Goal: Task Accomplishment & Management: Use online tool/utility

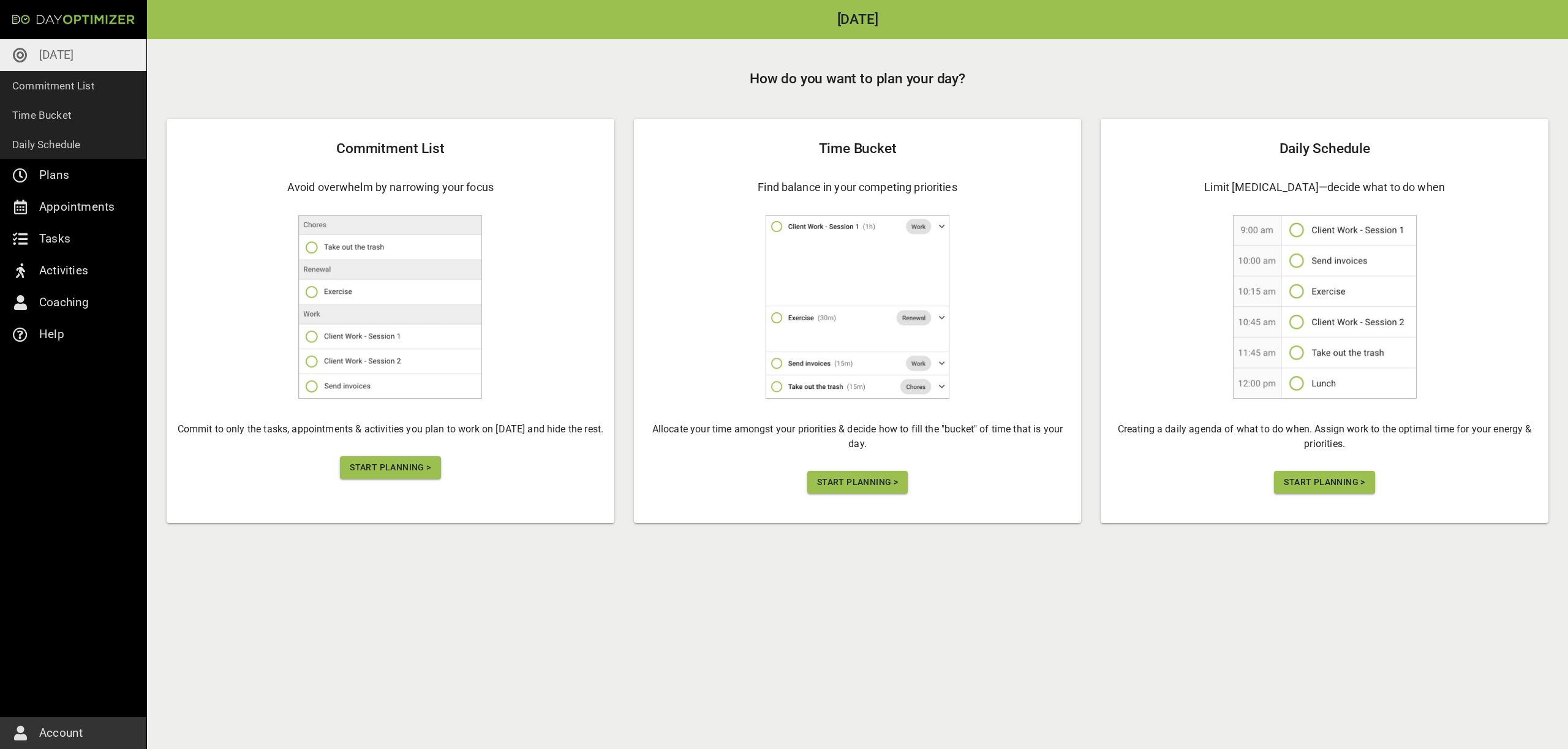
click at [395, 470] on span "Start Planning >" at bounding box center [390, 468] width 81 height 15
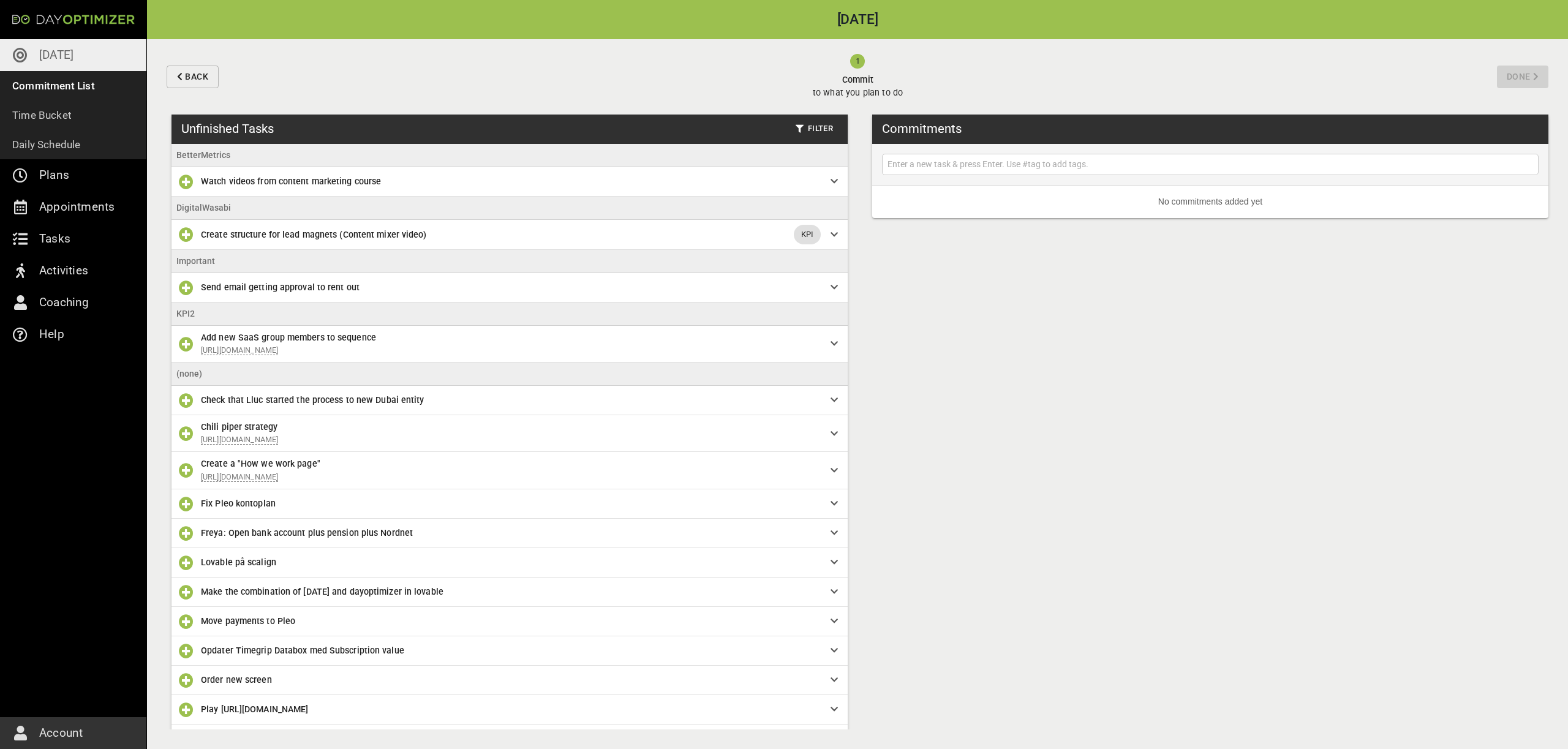
click at [914, 165] on input "text" at bounding box center [1210, 164] width 650 height 15
type input "Timegrip ARR issue"
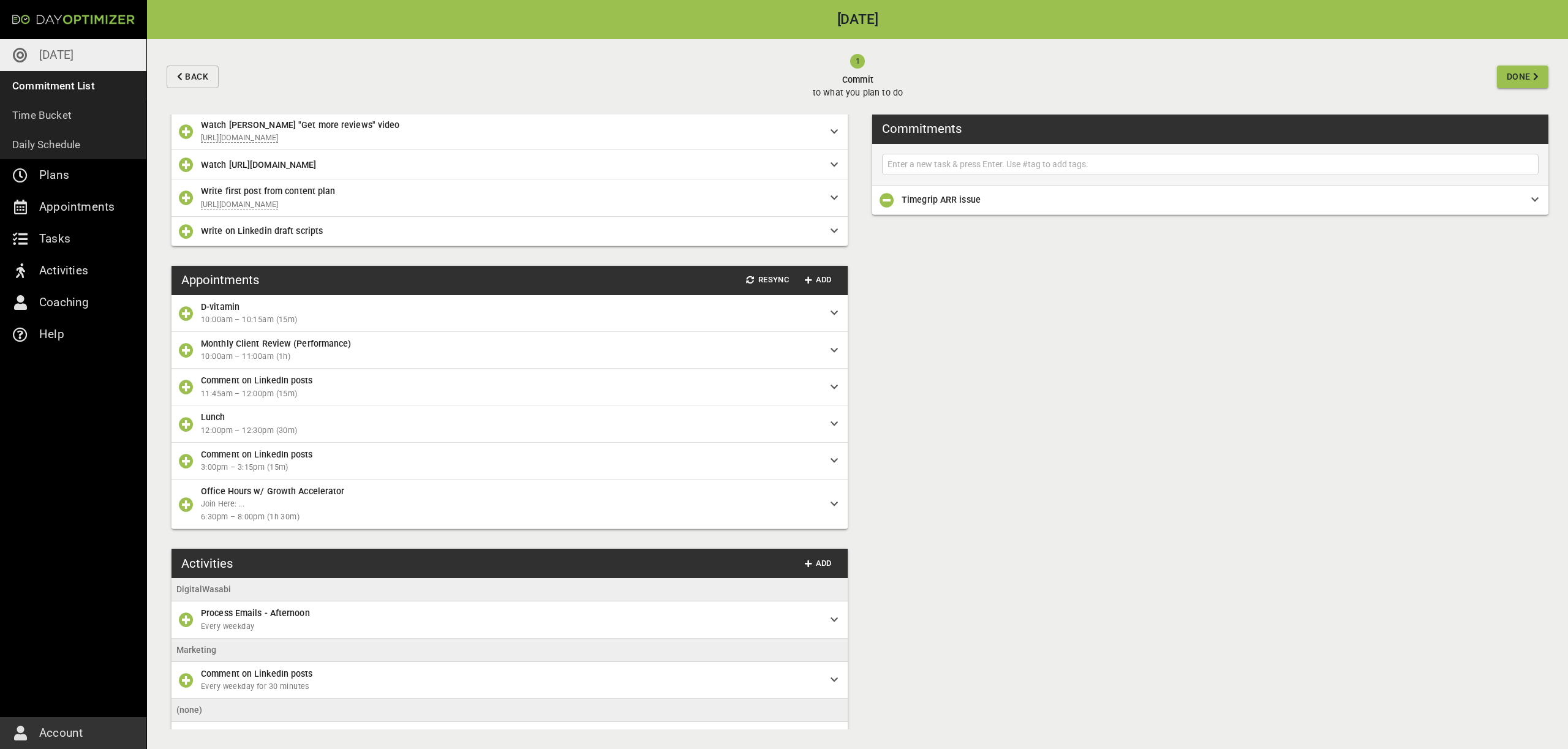
scroll to position [1103, 0]
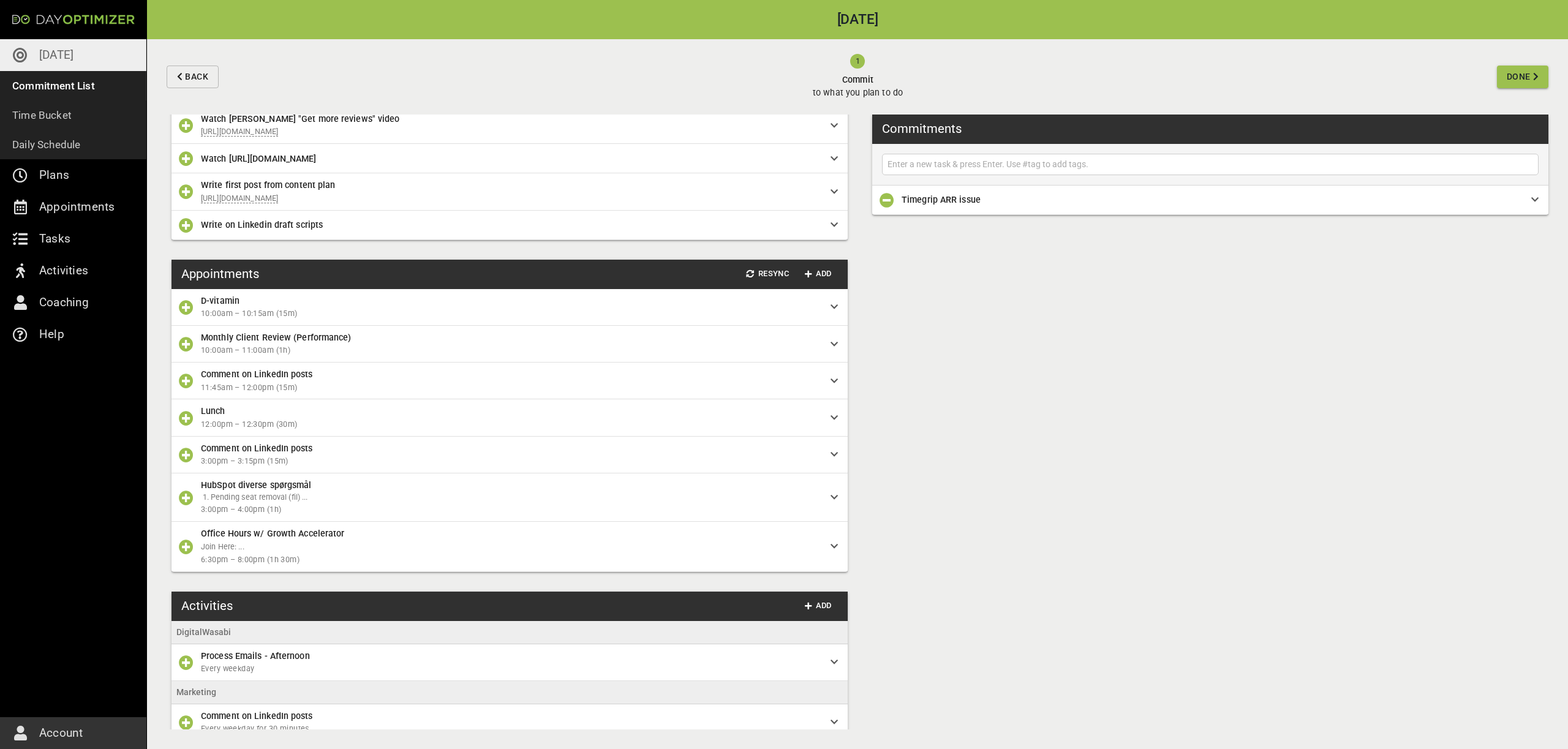
click at [196, 511] on button "button" at bounding box center [185, 497] width 24 height 24
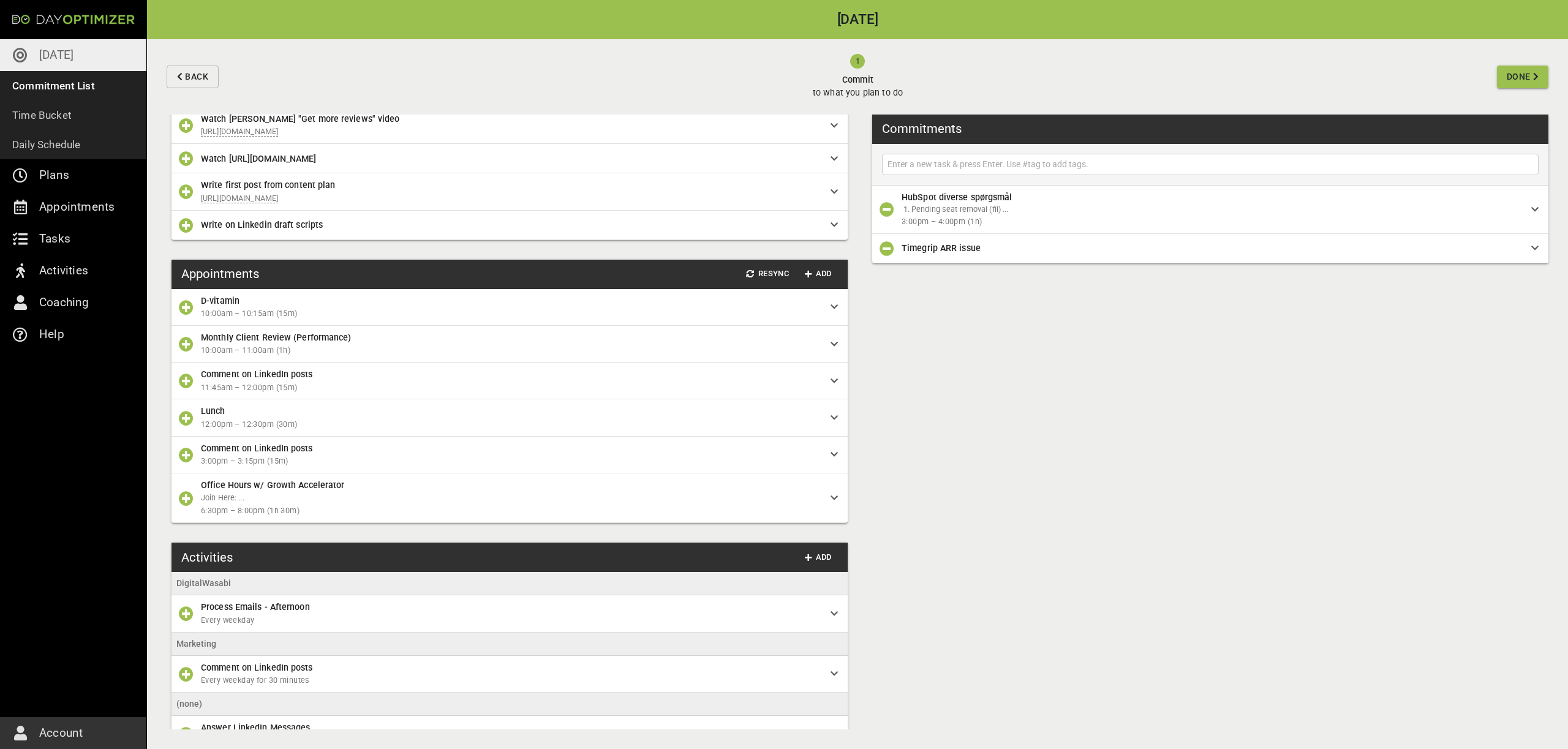
click at [194, 431] on button "button" at bounding box center [185, 418] width 24 height 24
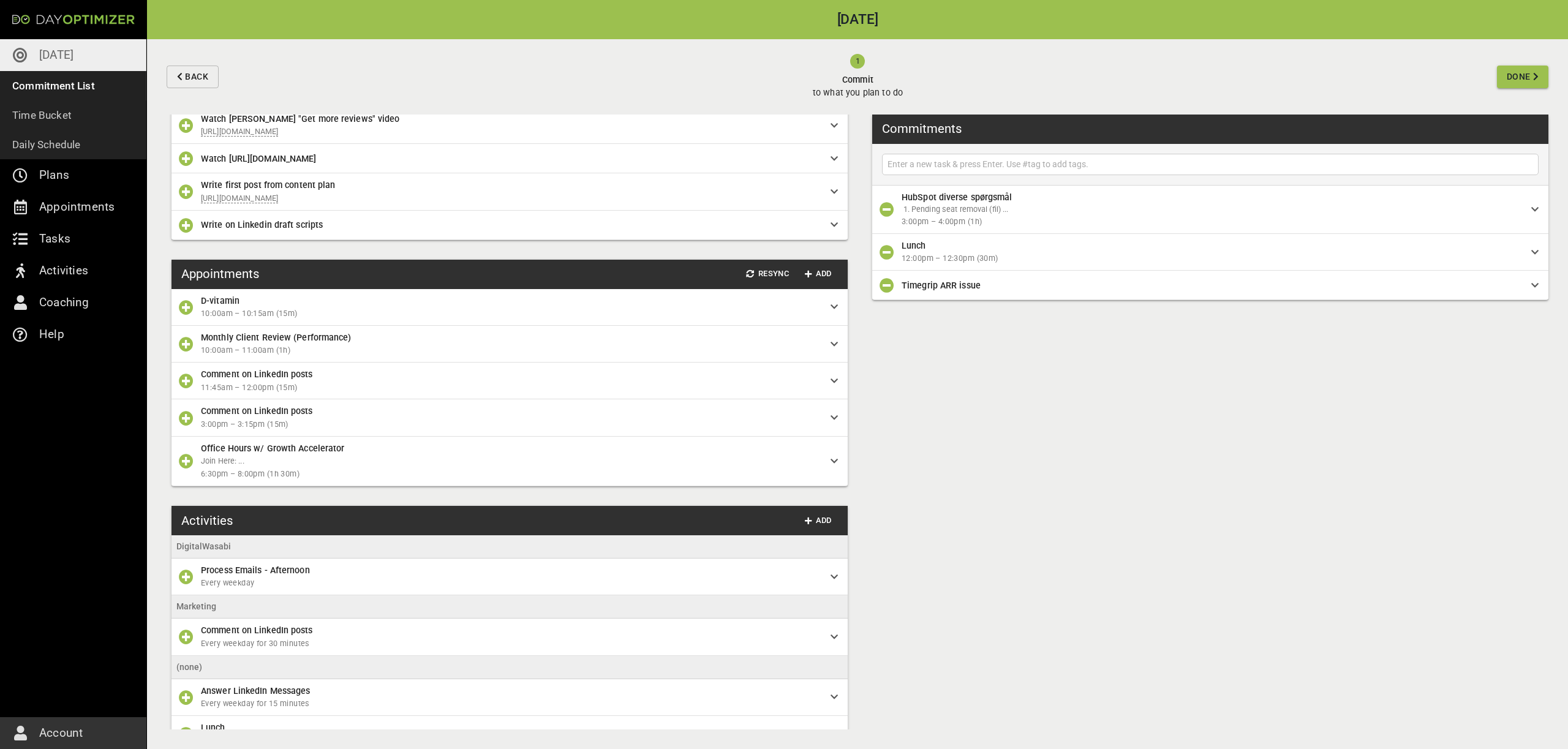
click at [1114, 163] on input "text" at bounding box center [1210, 164] width 650 height 15
type input "Watch more of AI Course"
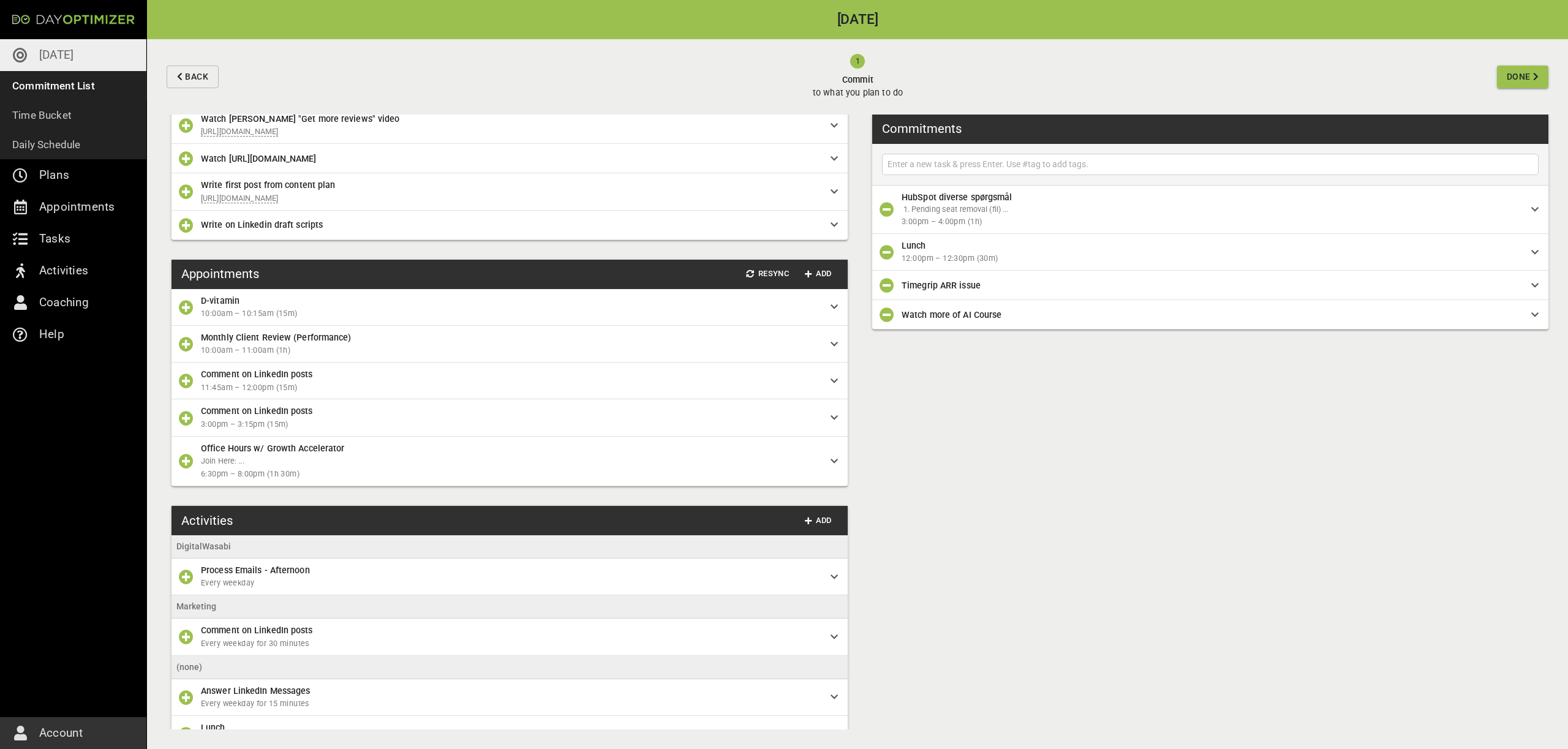
click at [1543, 75] on button "Done" at bounding box center [1523, 77] width 51 height 23
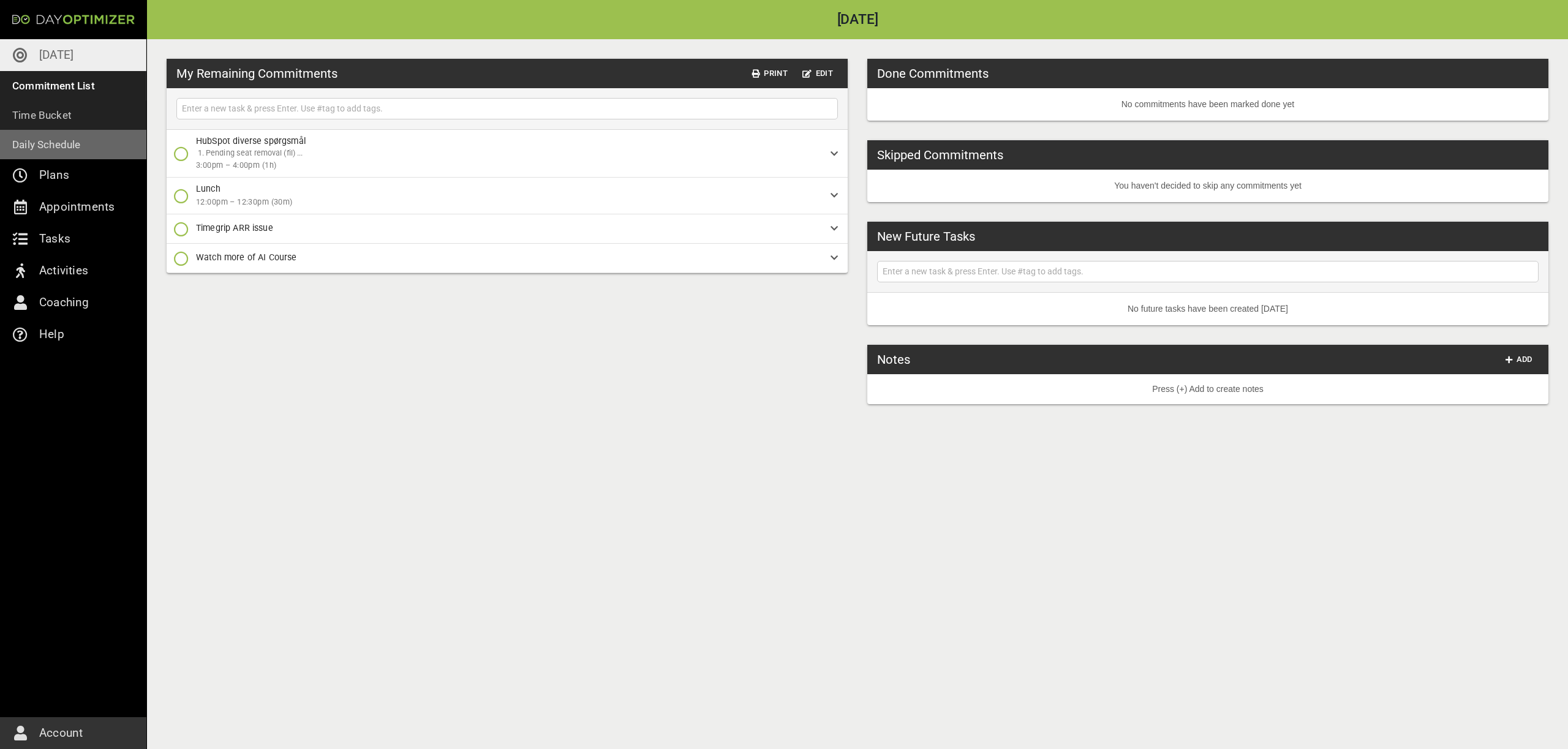
click at [129, 141] on link "Daily Schedule" at bounding box center [73, 144] width 147 height 29
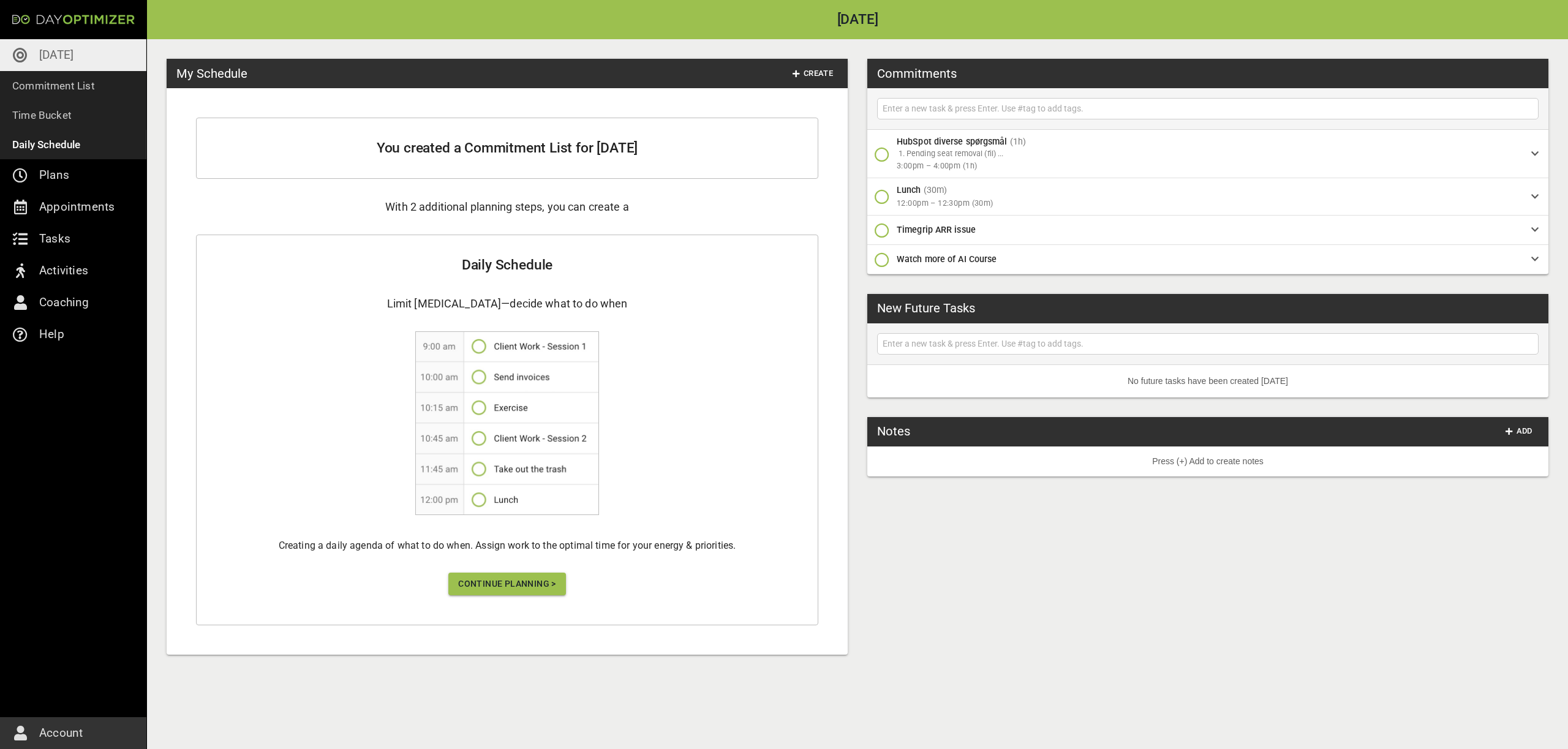
click at [458, 573] on button "Continue Planning >" at bounding box center [507, 584] width 118 height 23
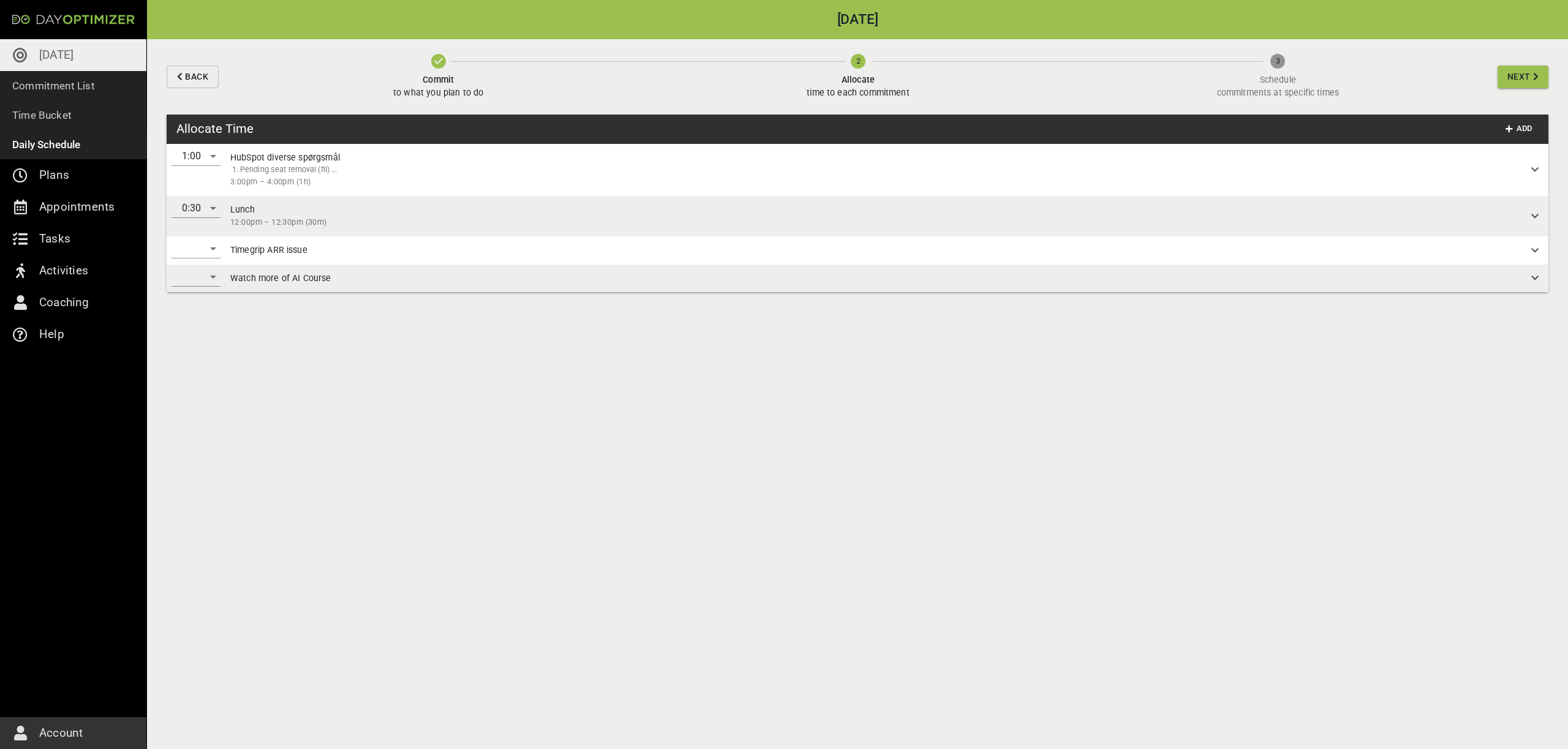
click at [227, 246] on div "Timegrip ARR issue" at bounding box center [887, 250] width 1323 height 28
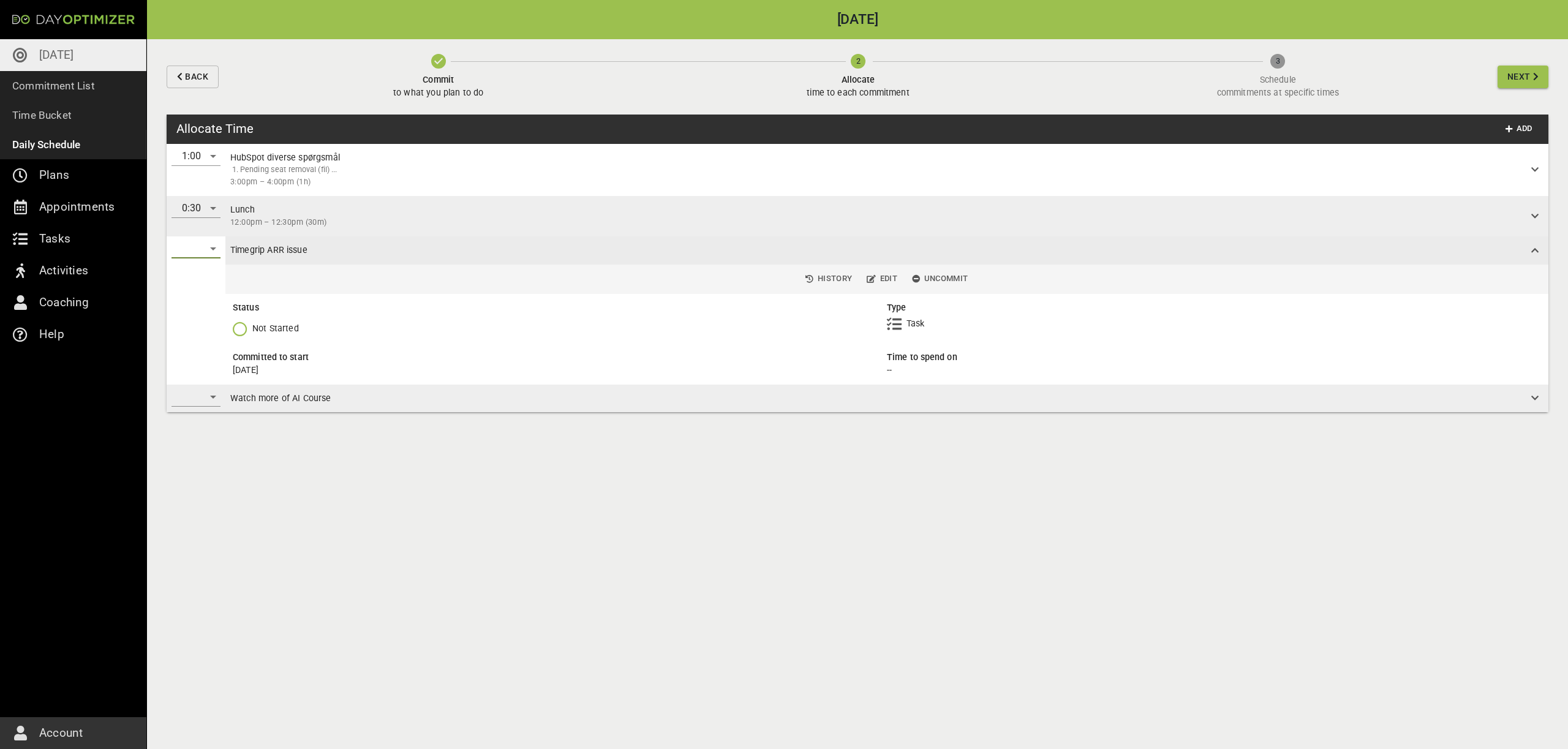
click at [198, 246] on div "​" at bounding box center [196, 249] width 49 height 19
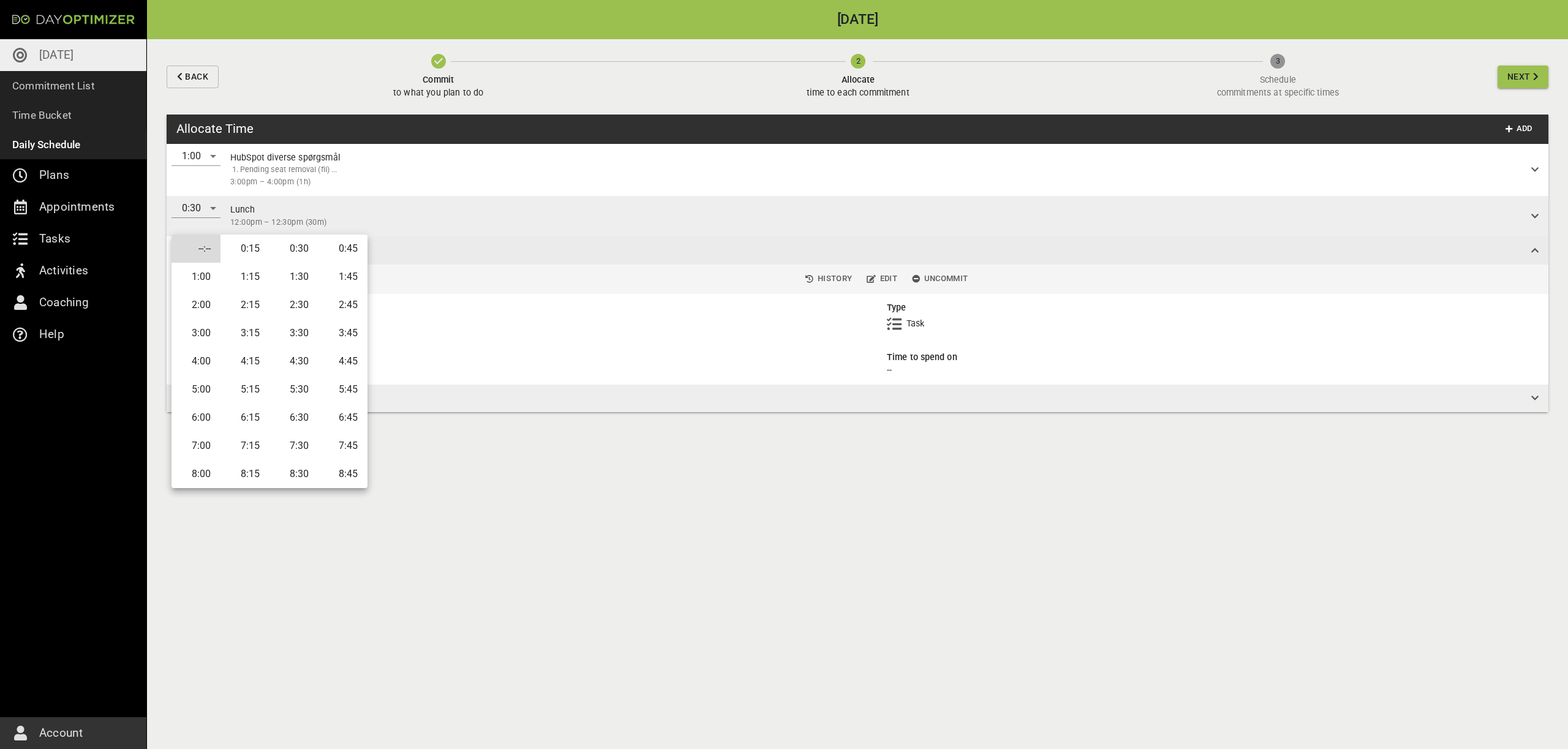
click at [214, 275] on li "1:00" at bounding box center [196, 276] width 49 height 28
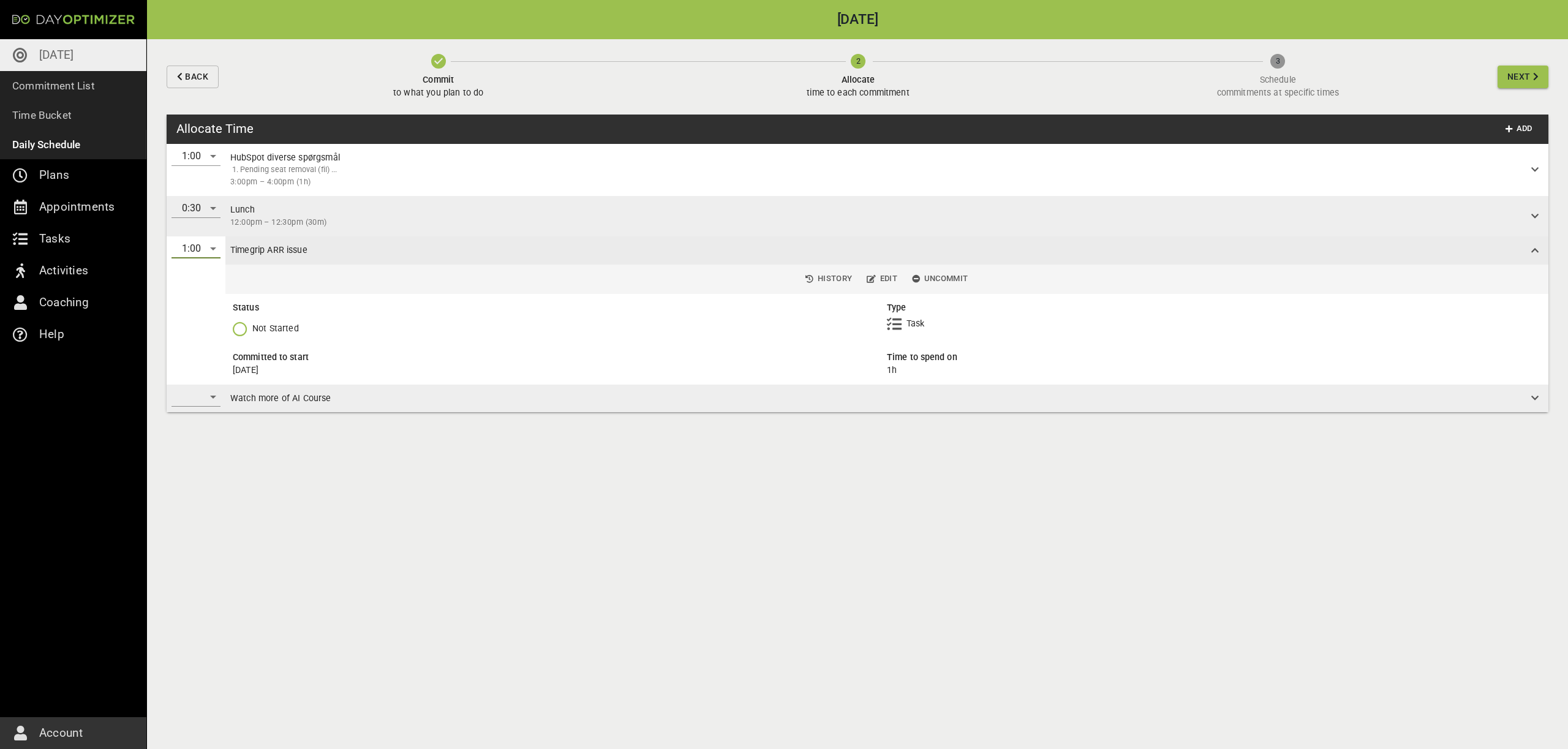
click at [194, 393] on div "​" at bounding box center [196, 396] width 49 height 19
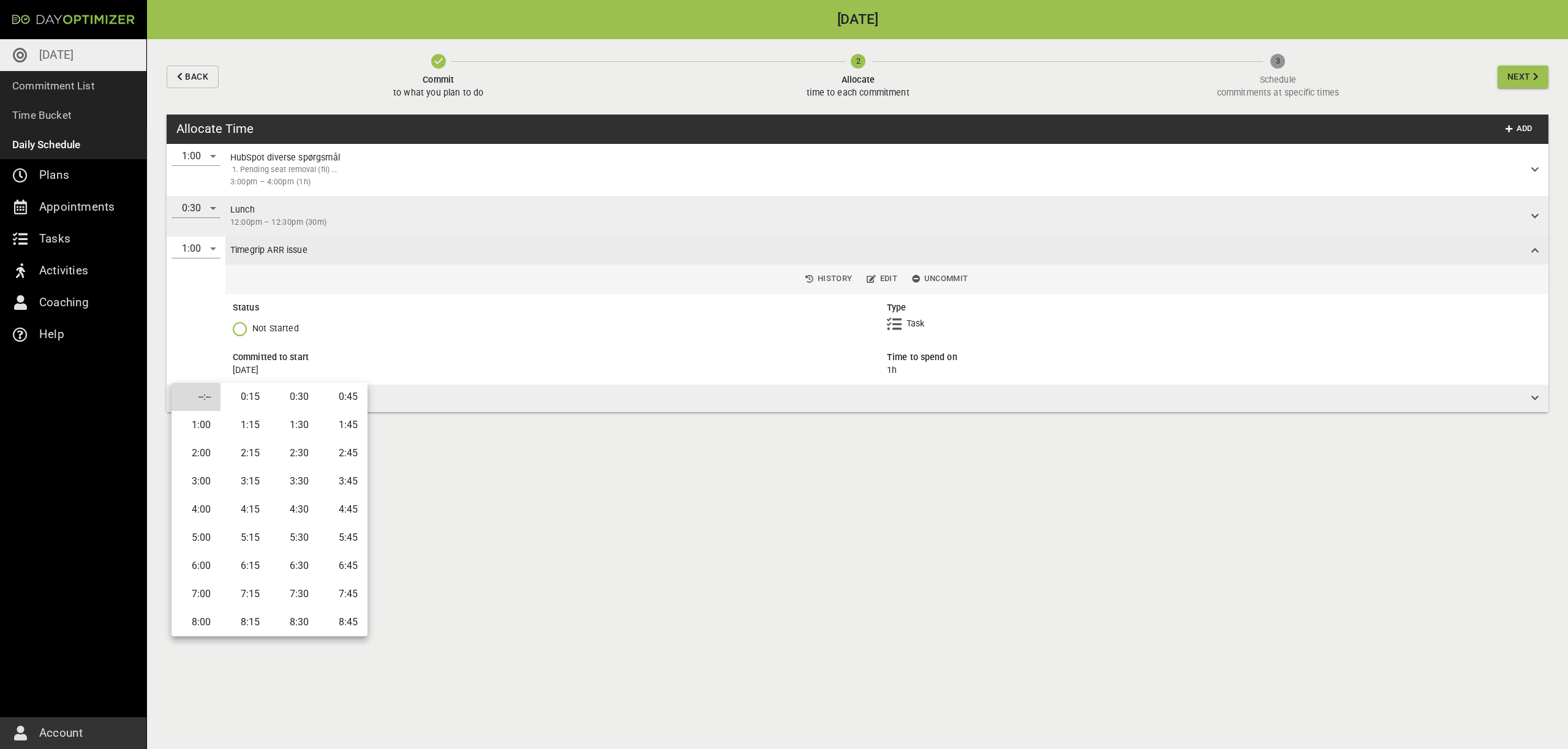
click at [290, 395] on li "0:30" at bounding box center [294, 396] width 49 height 28
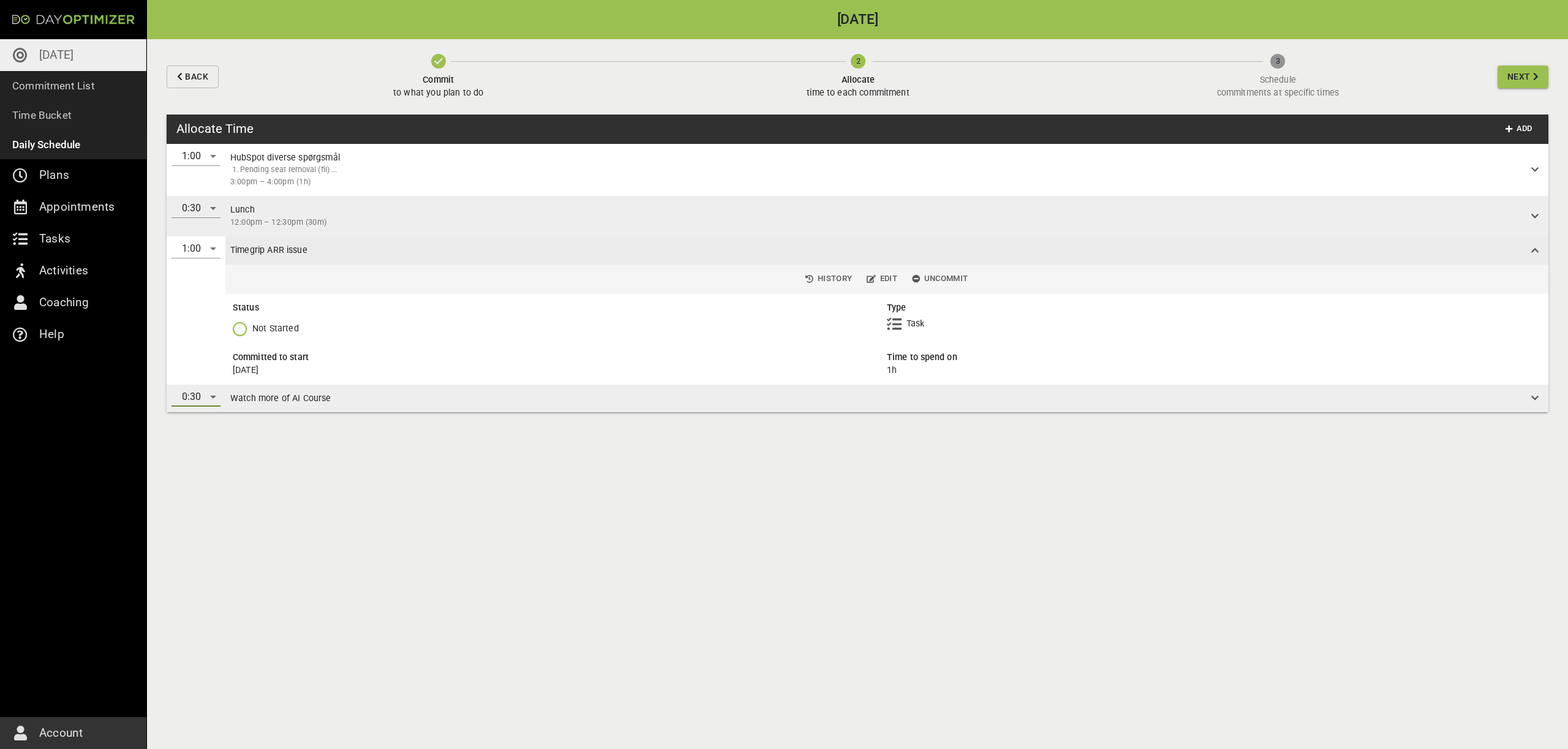
click at [1533, 80] on icon "button" at bounding box center [1536, 77] width 6 height 8
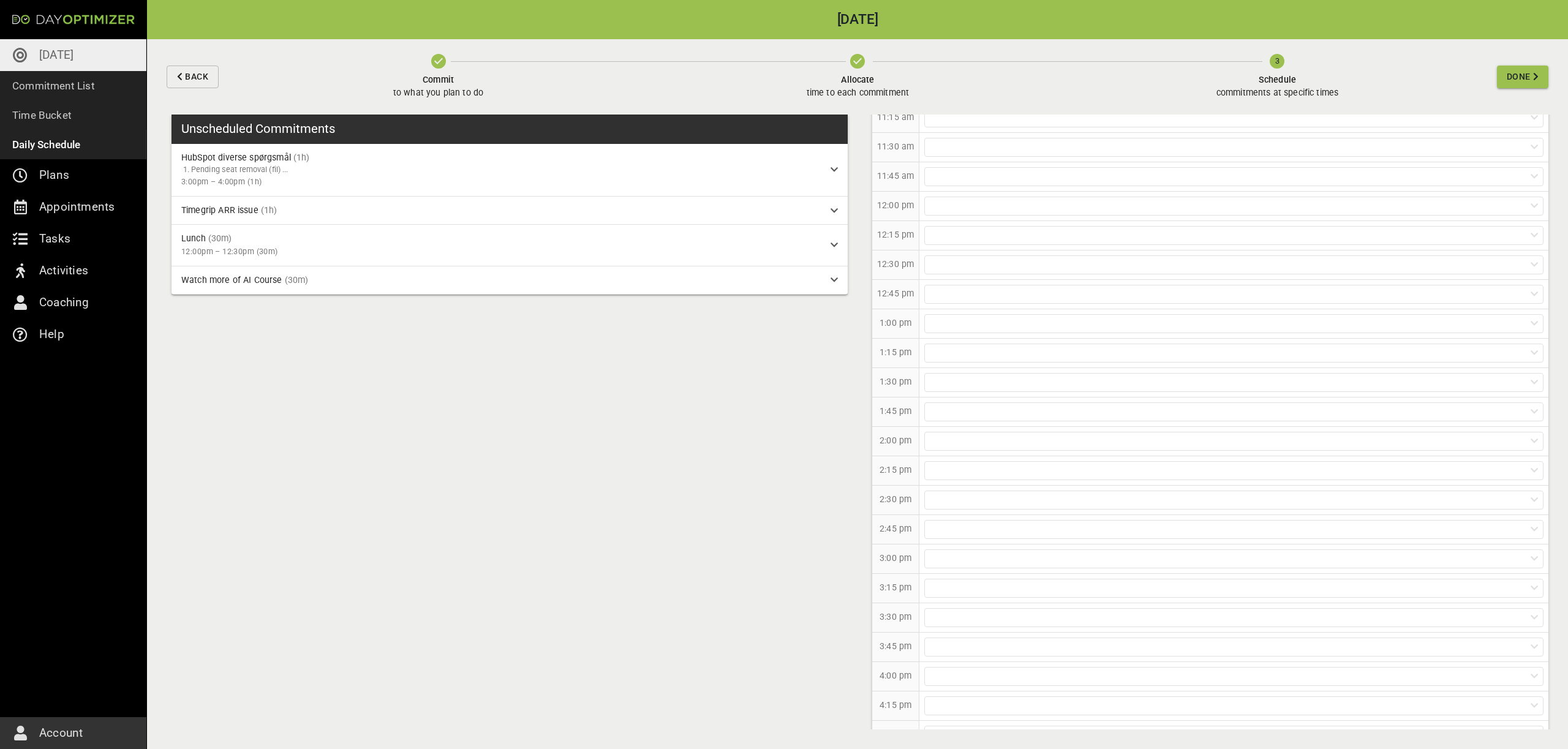
scroll to position [342, 0]
click at [956, 461] on div at bounding box center [1234, 463] width 619 height 19
click at [988, 493] on p "HubSpot diverse spørgsmål [3:00pm – 4:00pm] (1h)" at bounding box center [1234, 490] width 629 height 23
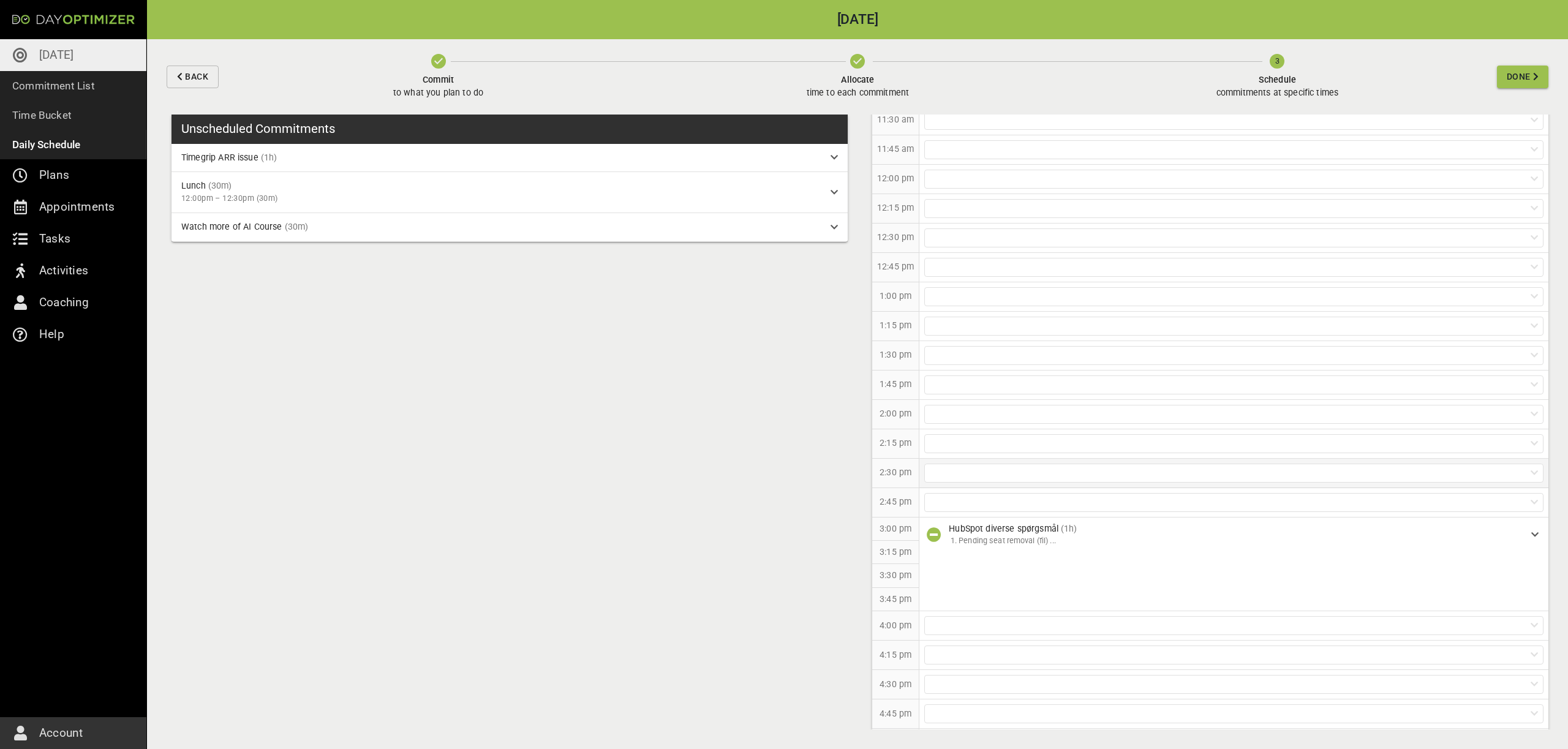
scroll to position [225, 0]
click at [944, 463] on div at bounding box center [1234, 463] width 619 height 19
click at [974, 261] on div at bounding box center [1234, 257] width 619 height 19
click at [971, 302] on p "Lunch [12:00pm – 12:30pm] (30m)" at bounding box center [1234, 306] width 629 height 23
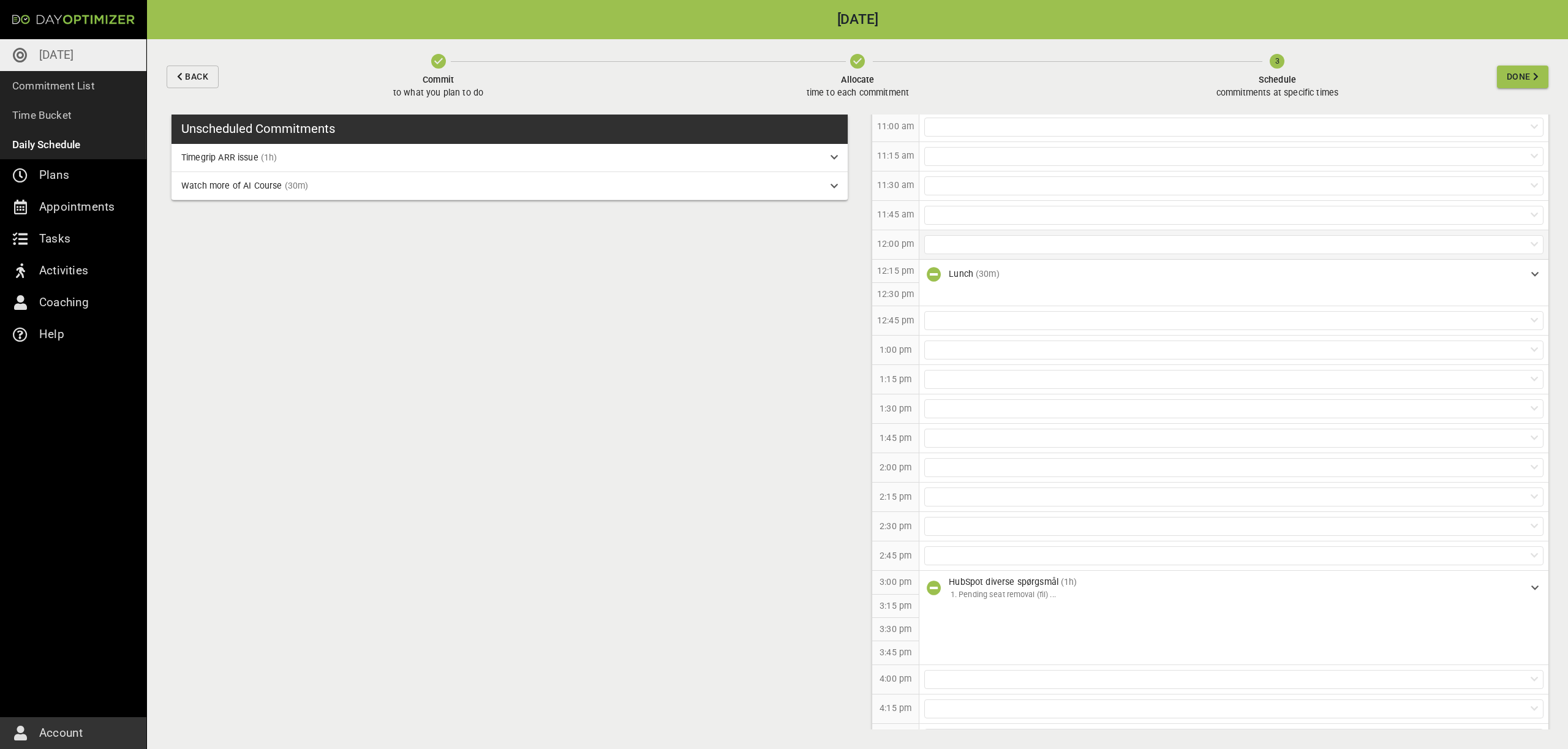
scroll to position [188, 0]
click at [961, 180] on div at bounding box center [1234, 176] width 619 height 19
click at [966, 194] on p "Timegrip ARR issue (1h)" at bounding box center [1234, 202] width 629 height 23
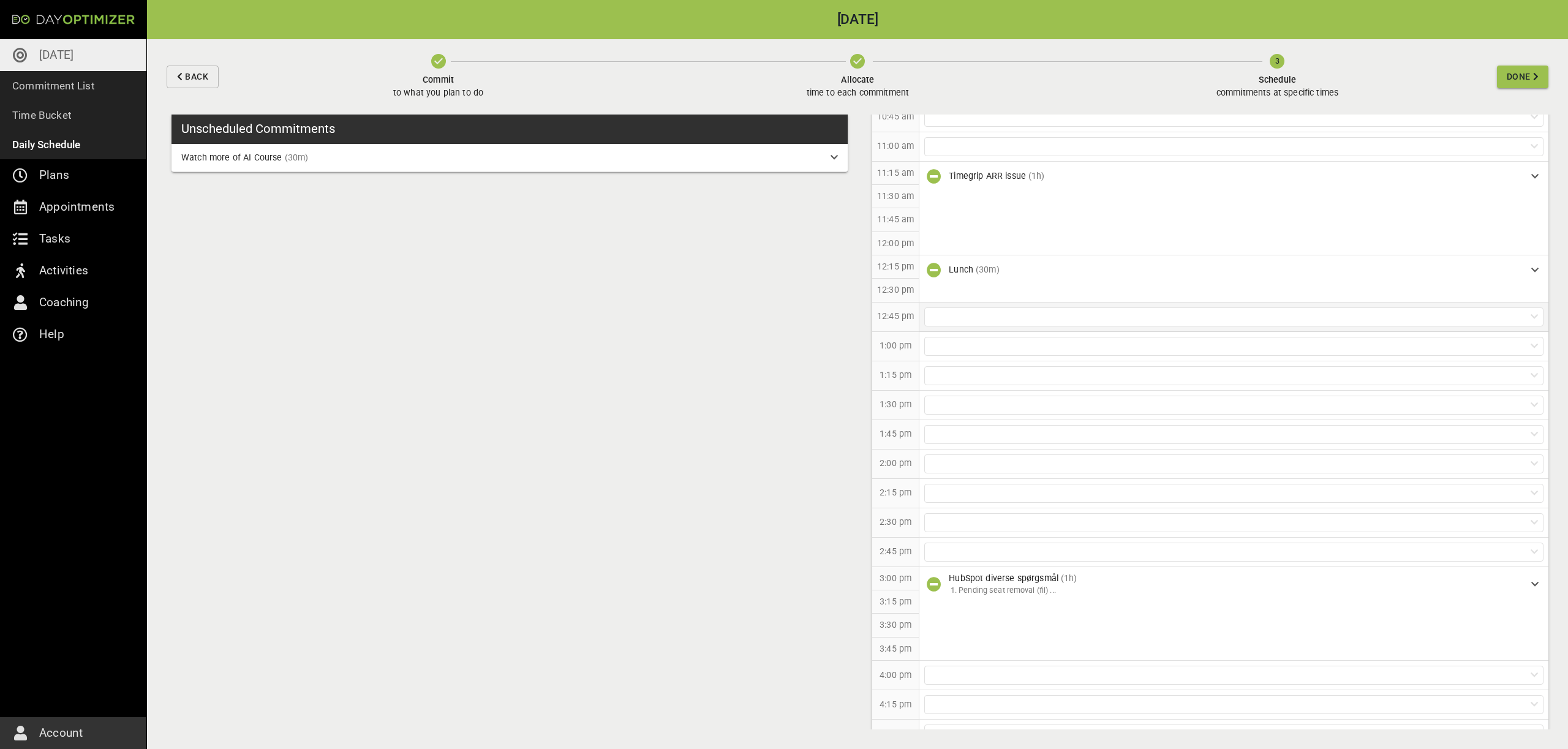
click at [954, 315] on div at bounding box center [1234, 317] width 619 height 19
click at [955, 342] on p "Watch more of AI Course (30m)" at bounding box center [1234, 343] width 629 height 23
click at [1520, 80] on span "Done" at bounding box center [1518, 77] width 24 height 15
